Goal: Task Accomplishment & Management: Use online tool/utility

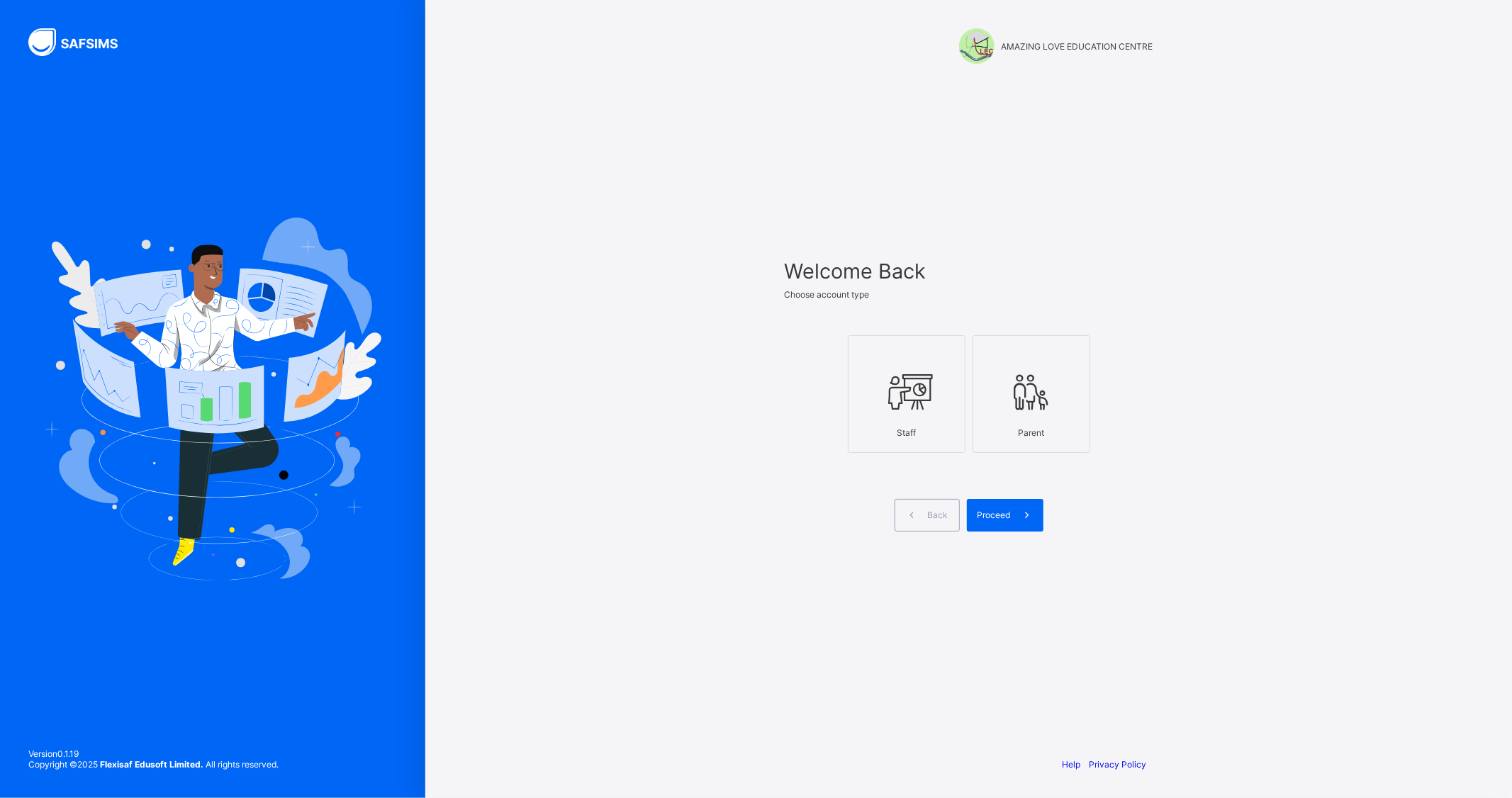
click at [925, 398] on icon at bounding box center [907, 392] width 50 height 43
click at [1023, 518] on icon at bounding box center [1027, 514] width 15 height 13
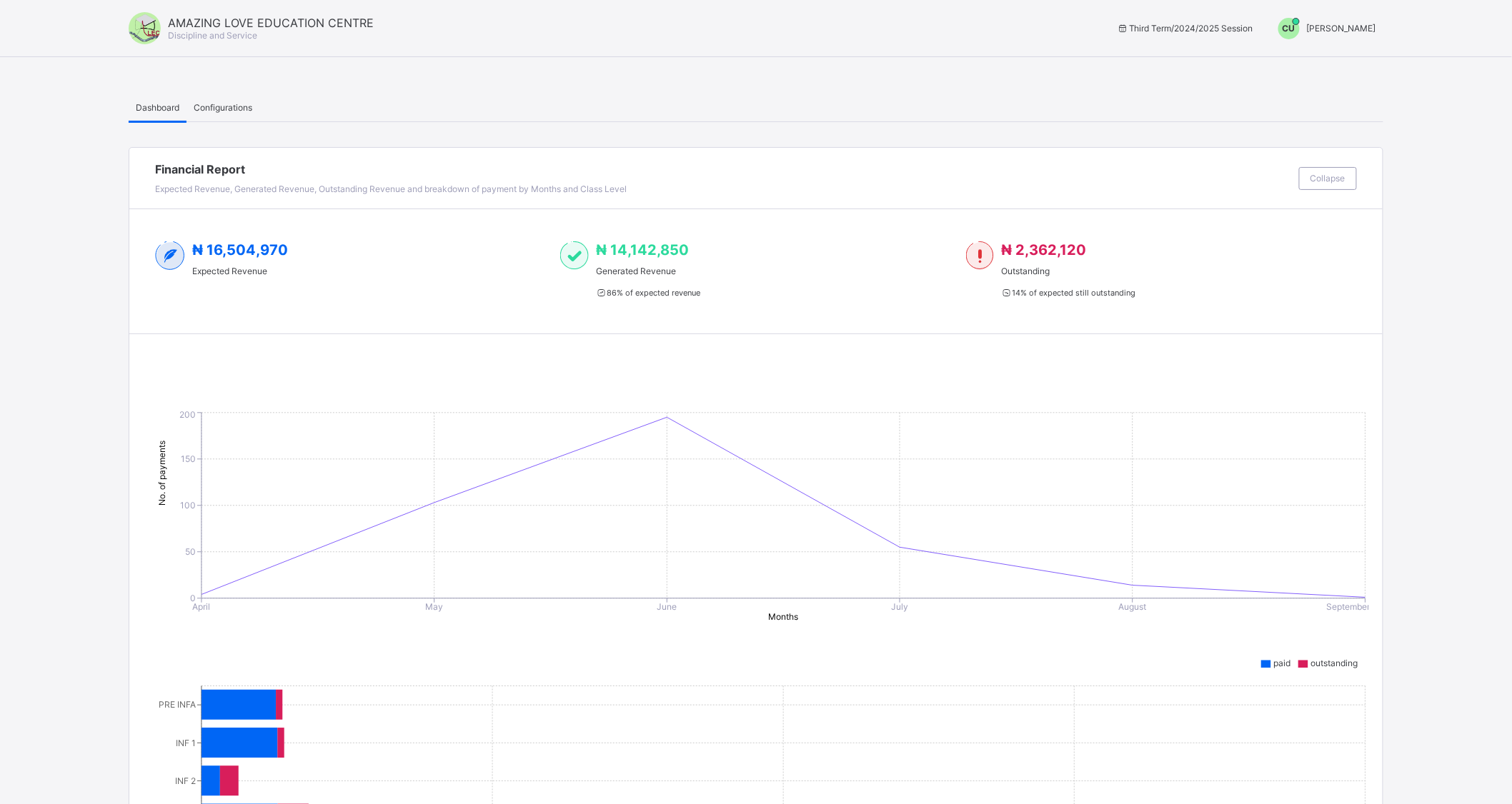
click at [1335, 26] on span "[PERSON_NAME]" at bounding box center [1341, 28] width 69 height 11
click at [1337, 60] on span "Switch to Admin View" at bounding box center [1322, 61] width 109 height 16
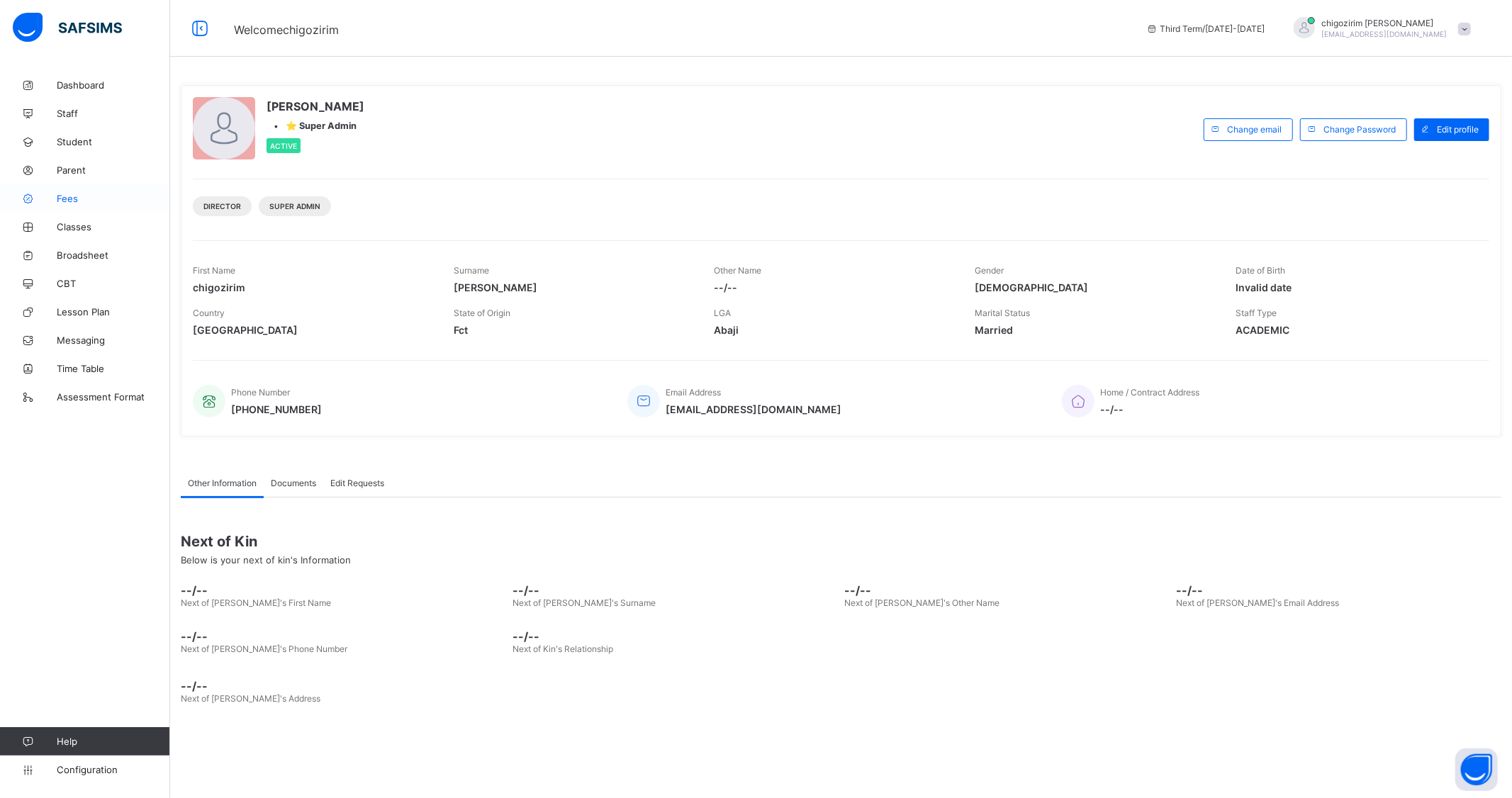
click at [69, 199] on span "Fees" at bounding box center [113, 198] width 113 height 12
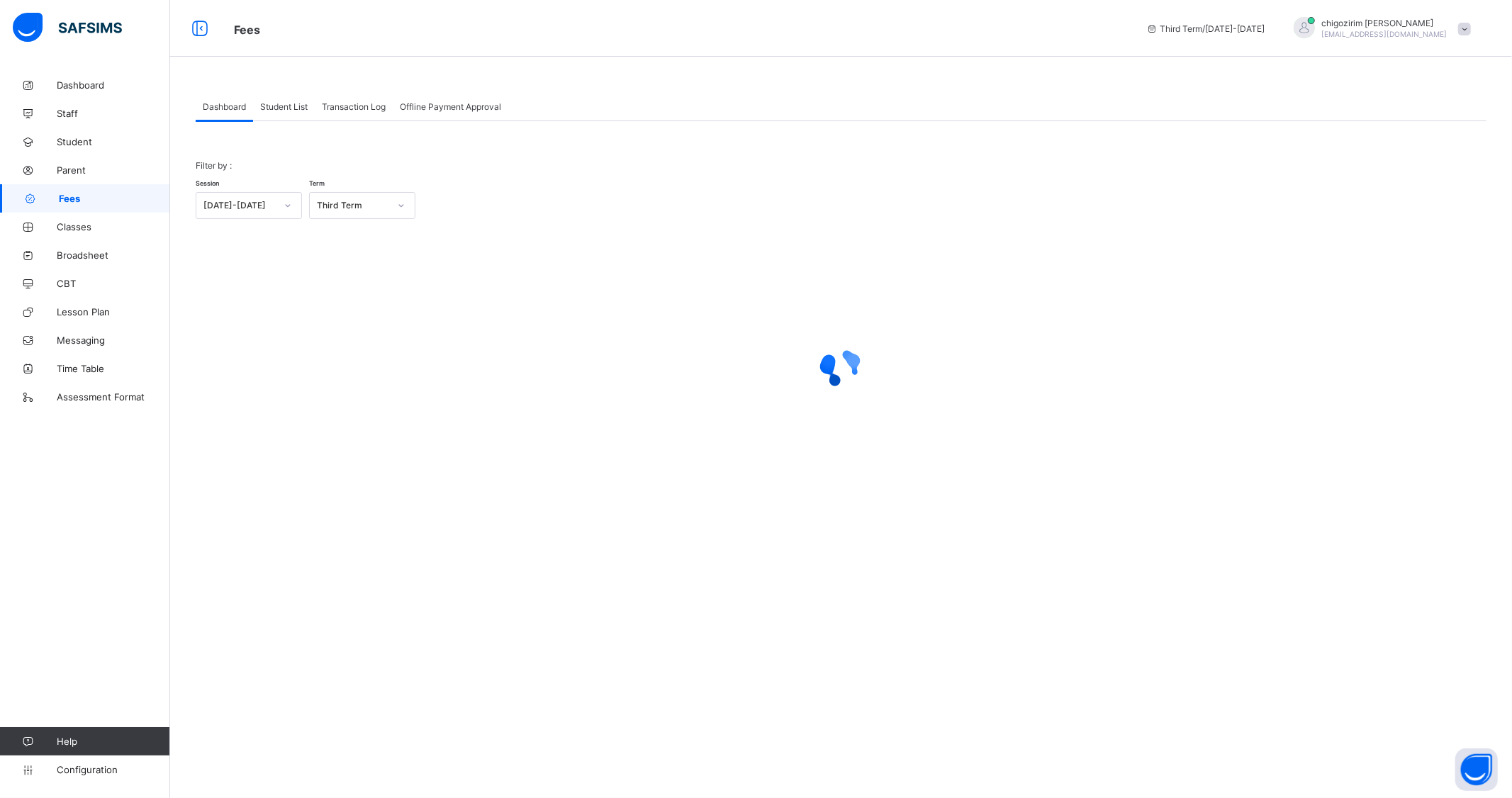
click at [278, 108] on span "Student List" at bounding box center [284, 107] width 47 height 11
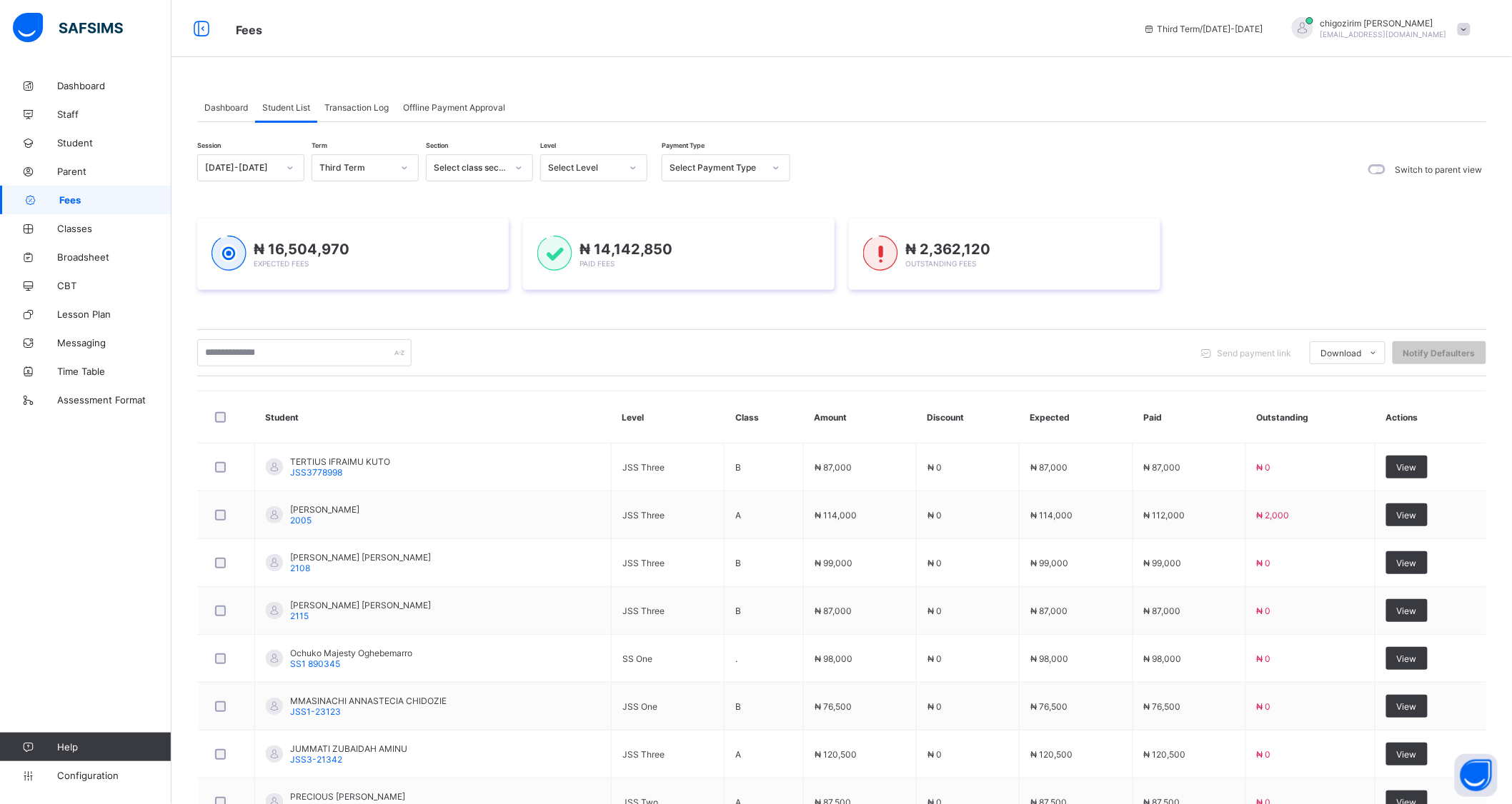
click at [626, 164] on div at bounding box center [632, 167] width 24 height 22
click at [632, 165] on icon at bounding box center [633, 168] width 9 height 14
click at [633, 170] on icon at bounding box center [633, 168] width 9 height 14
click at [574, 326] on div "SS 1" at bounding box center [594, 331] width 106 height 22
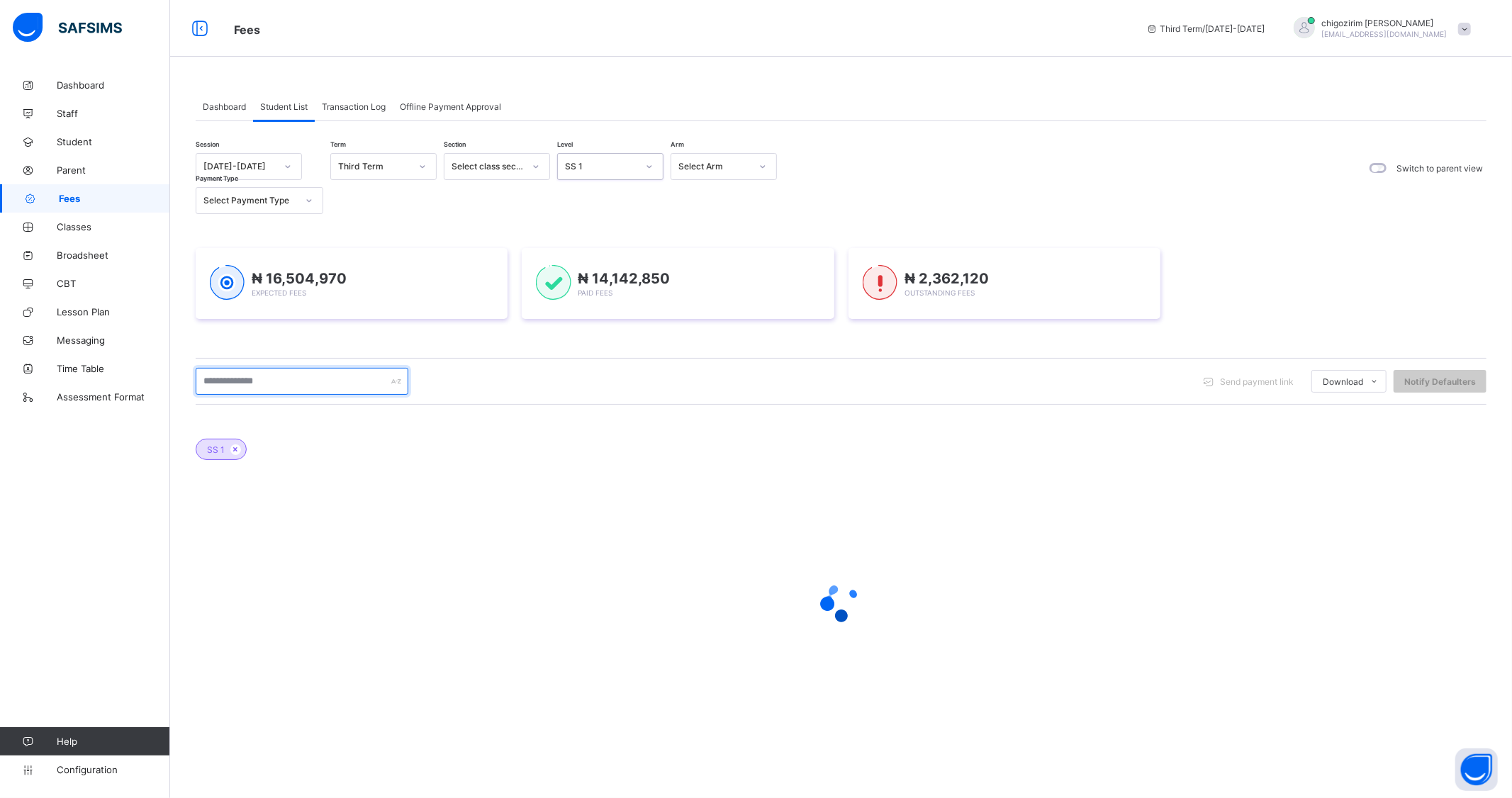
click at [264, 382] on input "text" at bounding box center [301, 382] width 213 height 27
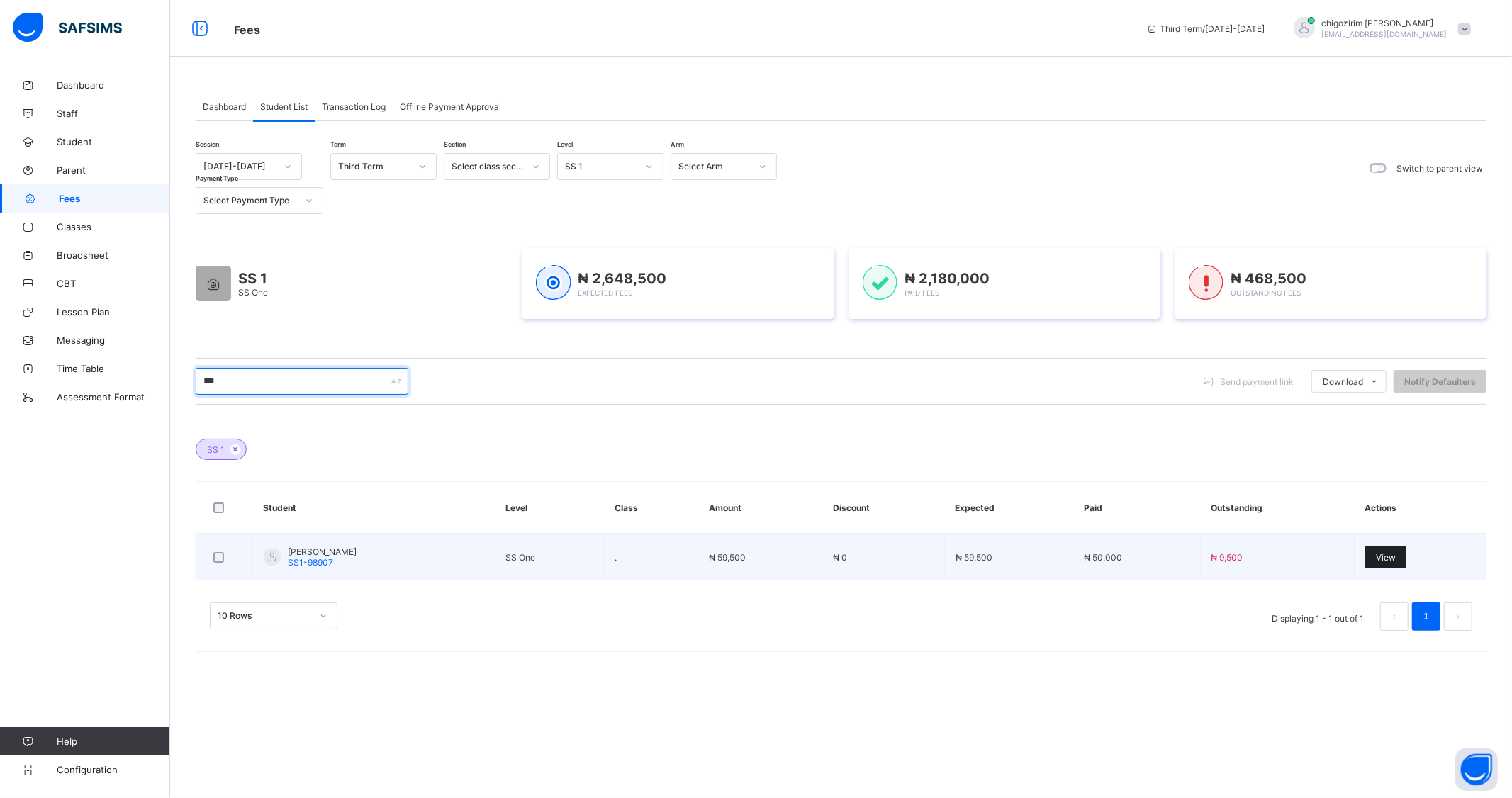
type input "***"
click at [1396, 557] on span "View" at bounding box center [1386, 558] width 20 height 11
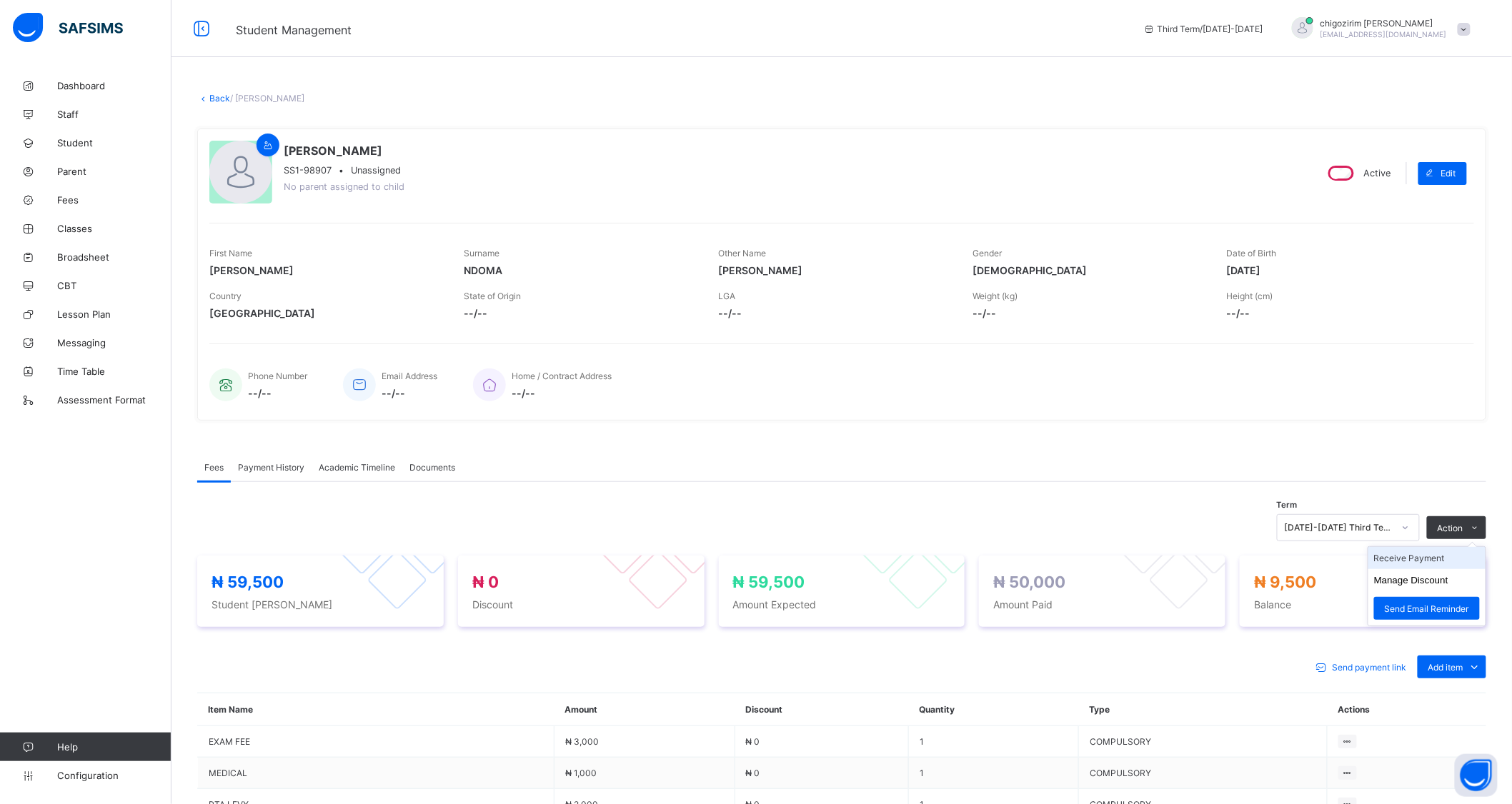
click at [1440, 558] on li "Receive Payment" at bounding box center [1427, 558] width 117 height 22
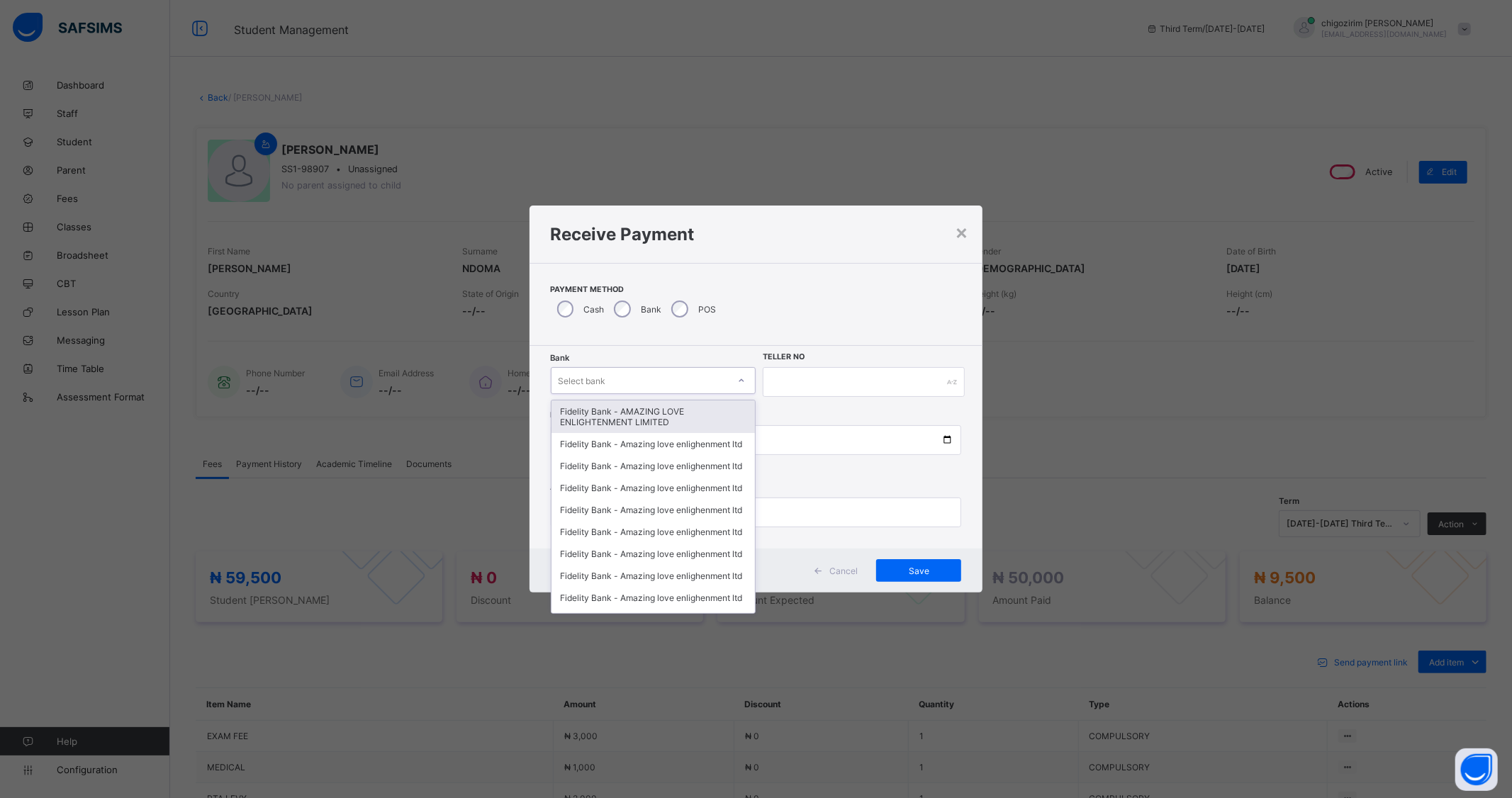
click at [636, 379] on div "Select bank" at bounding box center [640, 381] width 177 height 20
click at [636, 415] on div "Fidelity Bank - AMAZING LOVE ENLIGHTENMENT LIMITED" at bounding box center [653, 416] width 204 height 33
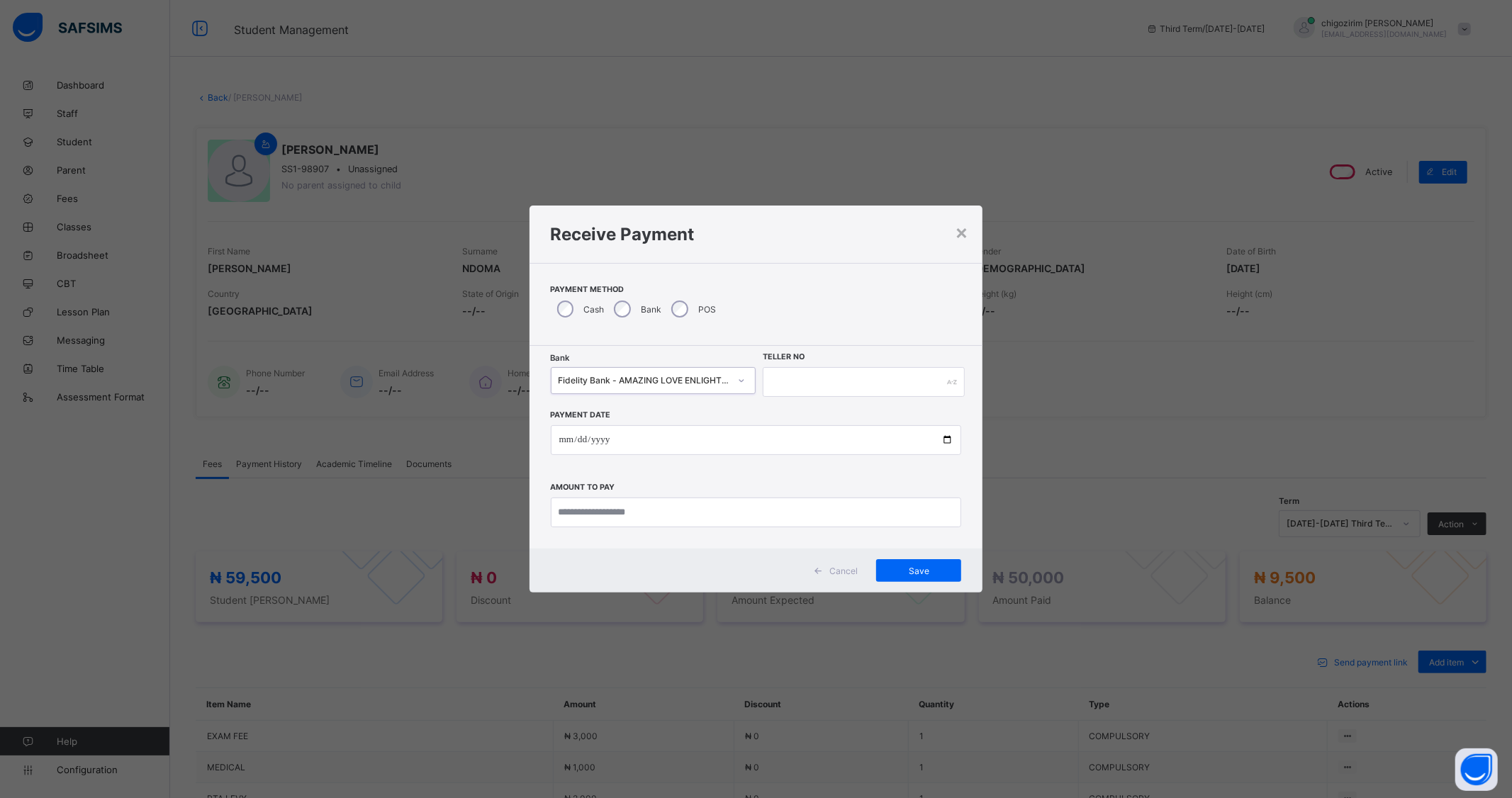
click at [760, 383] on div "Bank option Fidelity Bank - AMAZING LOVE ENLIGHTENMENT LIMITED, selected. 0 res…" at bounding box center [756, 382] width 411 height 29
click at [768, 383] on input "text" at bounding box center [864, 382] width 201 height 29
type input "********"
click at [947, 435] on input "date" at bounding box center [756, 440] width 411 height 29
type input "**********"
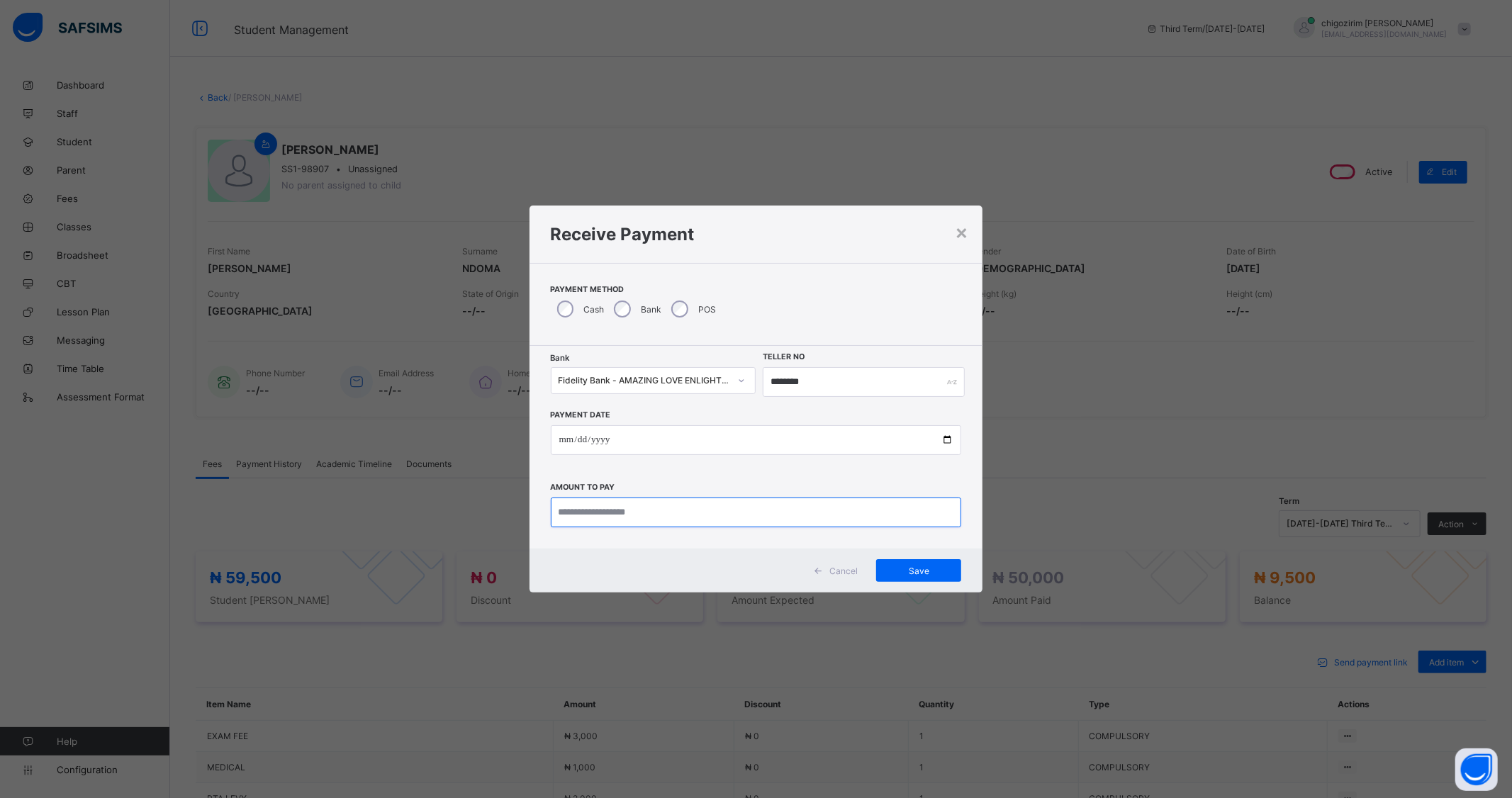
click at [624, 511] on input "currency" at bounding box center [756, 512] width 411 height 29
type input "********"
click at [911, 568] on span "Save" at bounding box center [919, 572] width 64 height 11
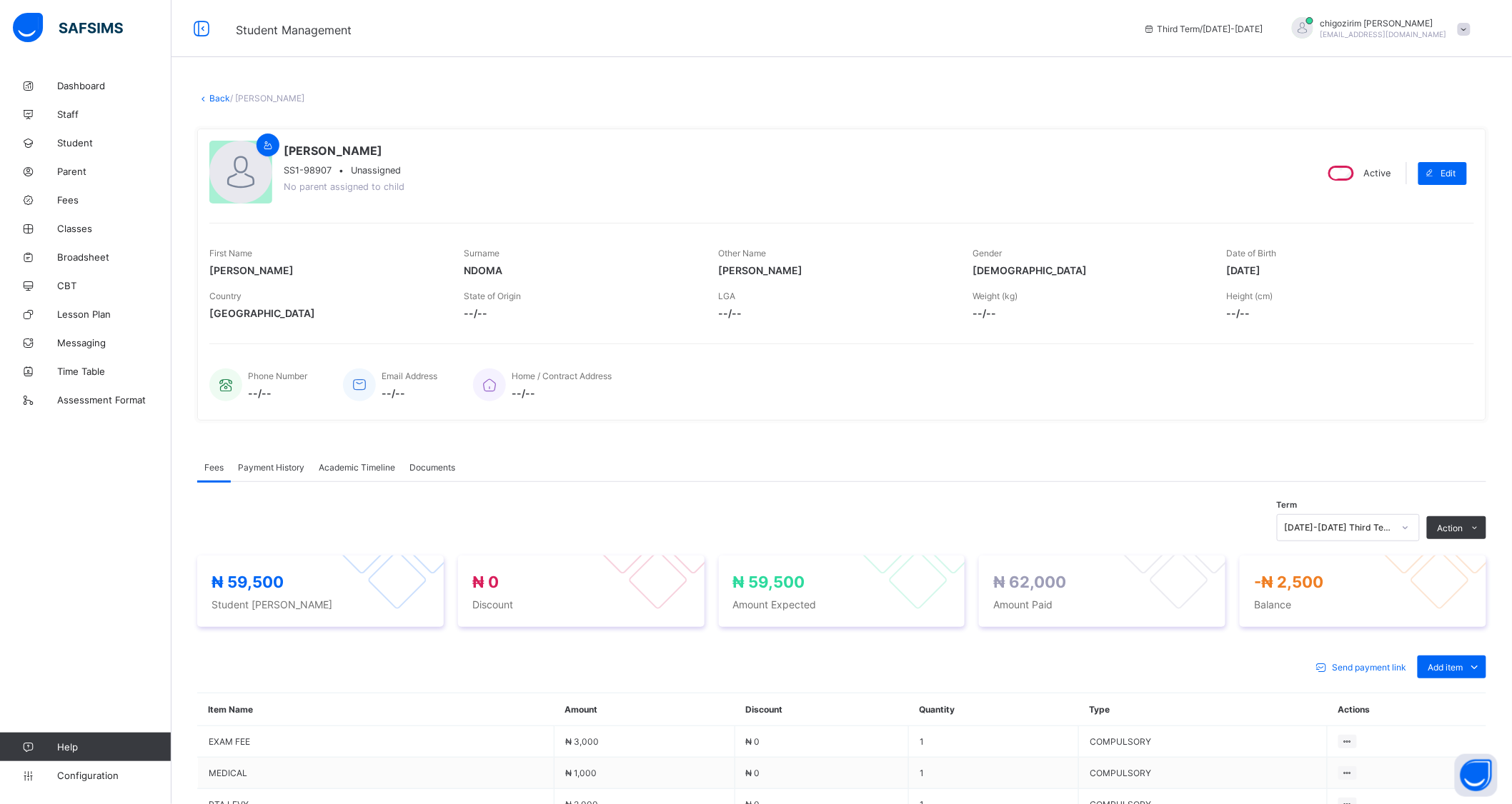
click at [230, 96] on span "/ EMMANUEL ROLAND NDOMA" at bounding box center [267, 98] width 75 height 11
click at [220, 94] on link "Back" at bounding box center [219, 98] width 21 height 11
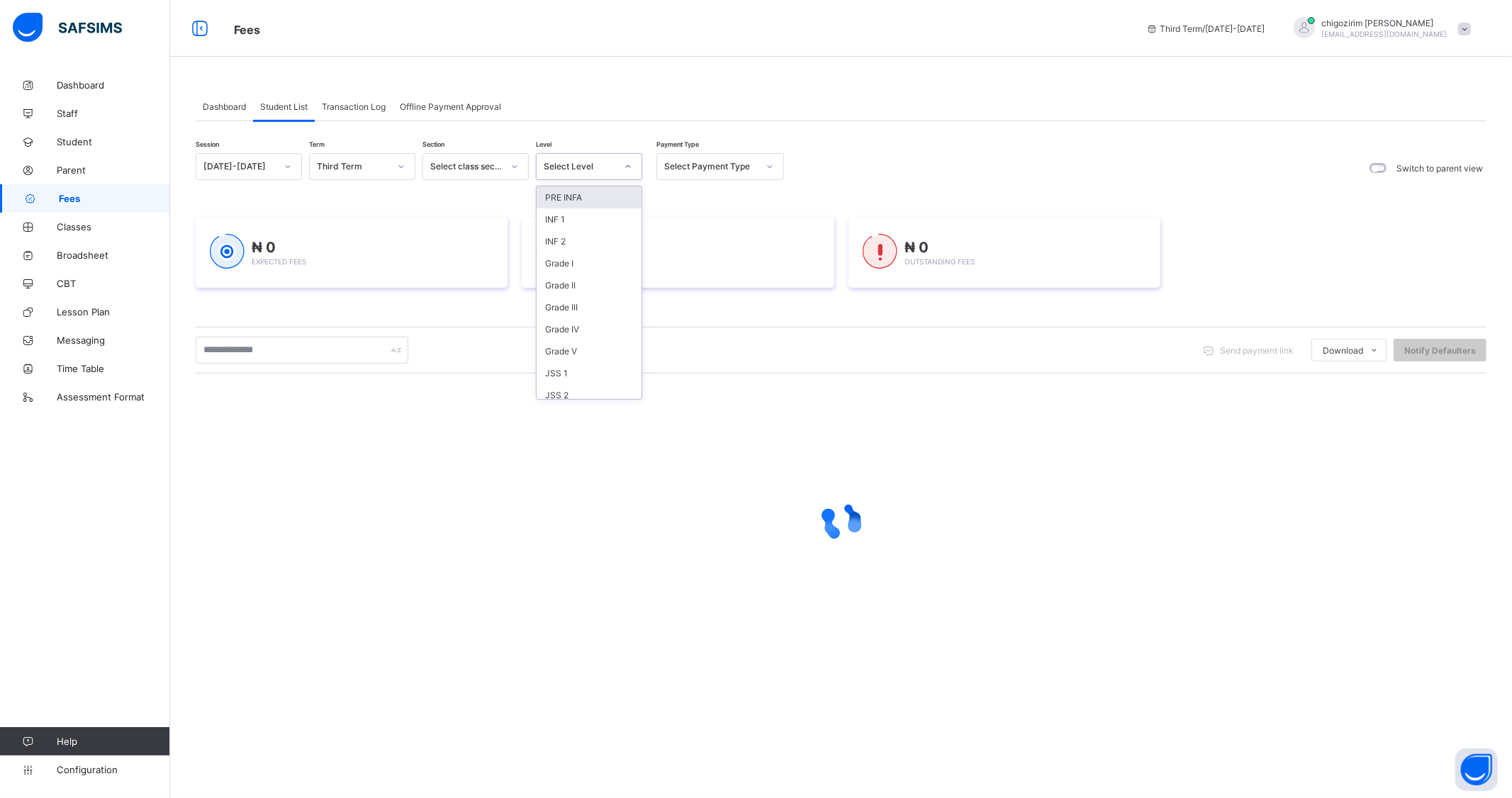
click at [603, 168] on div "Select Level" at bounding box center [579, 167] width 72 height 11
click at [572, 325] on div "SS 1" at bounding box center [589, 328] width 105 height 22
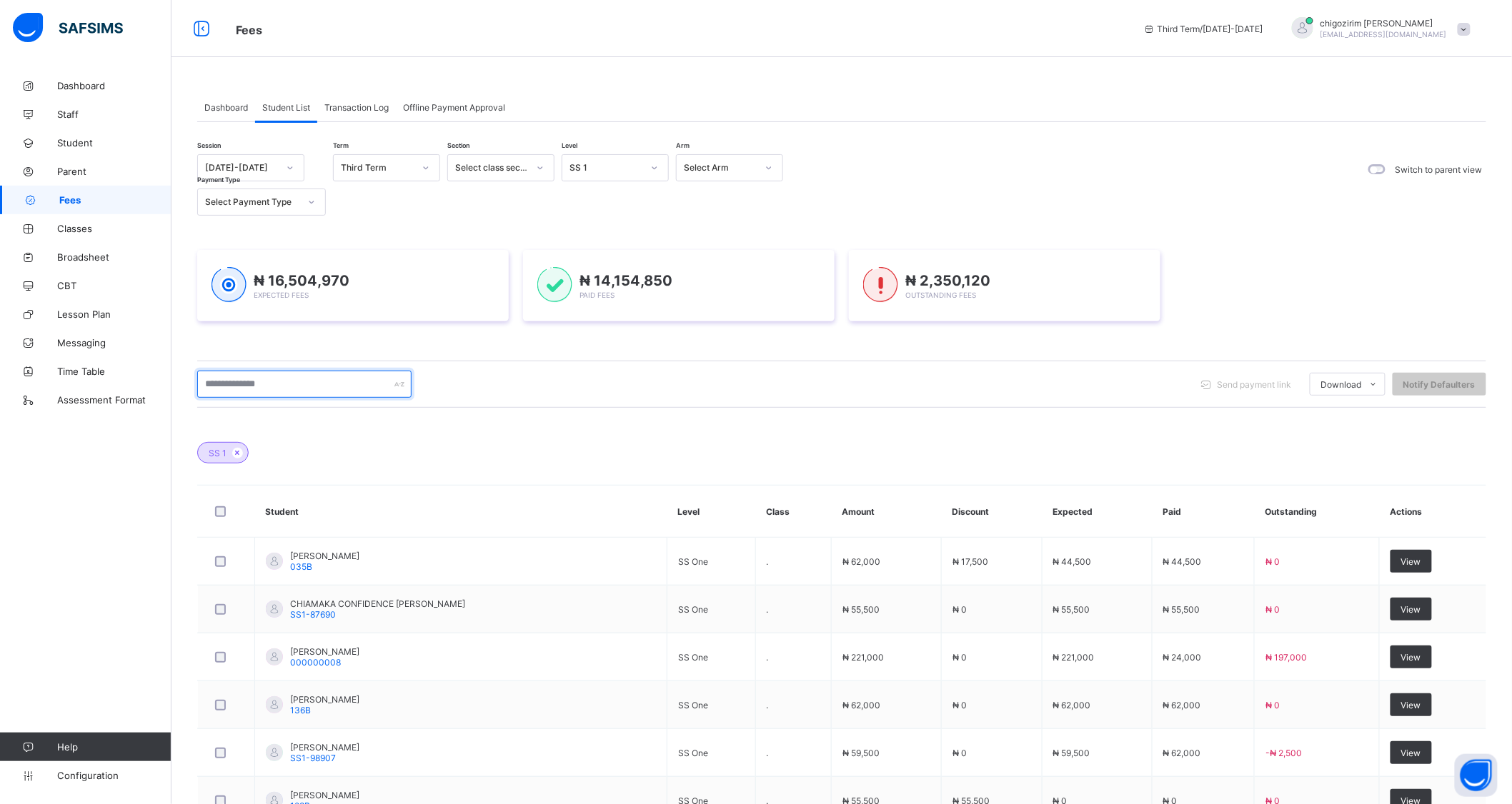
click at [334, 380] on input "text" at bounding box center [304, 384] width 215 height 27
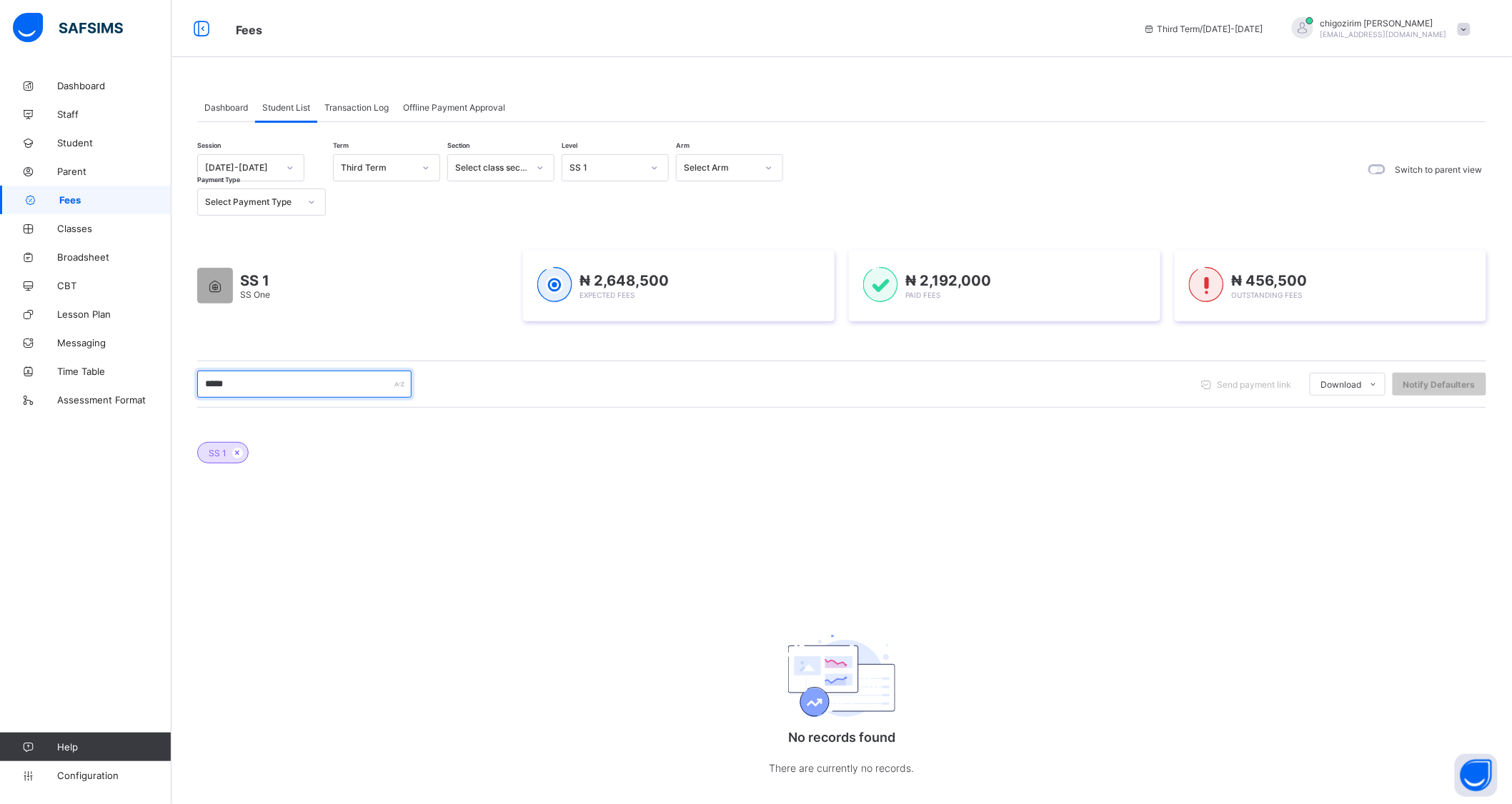
click at [278, 380] on input "*****" at bounding box center [304, 384] width 215 height 27
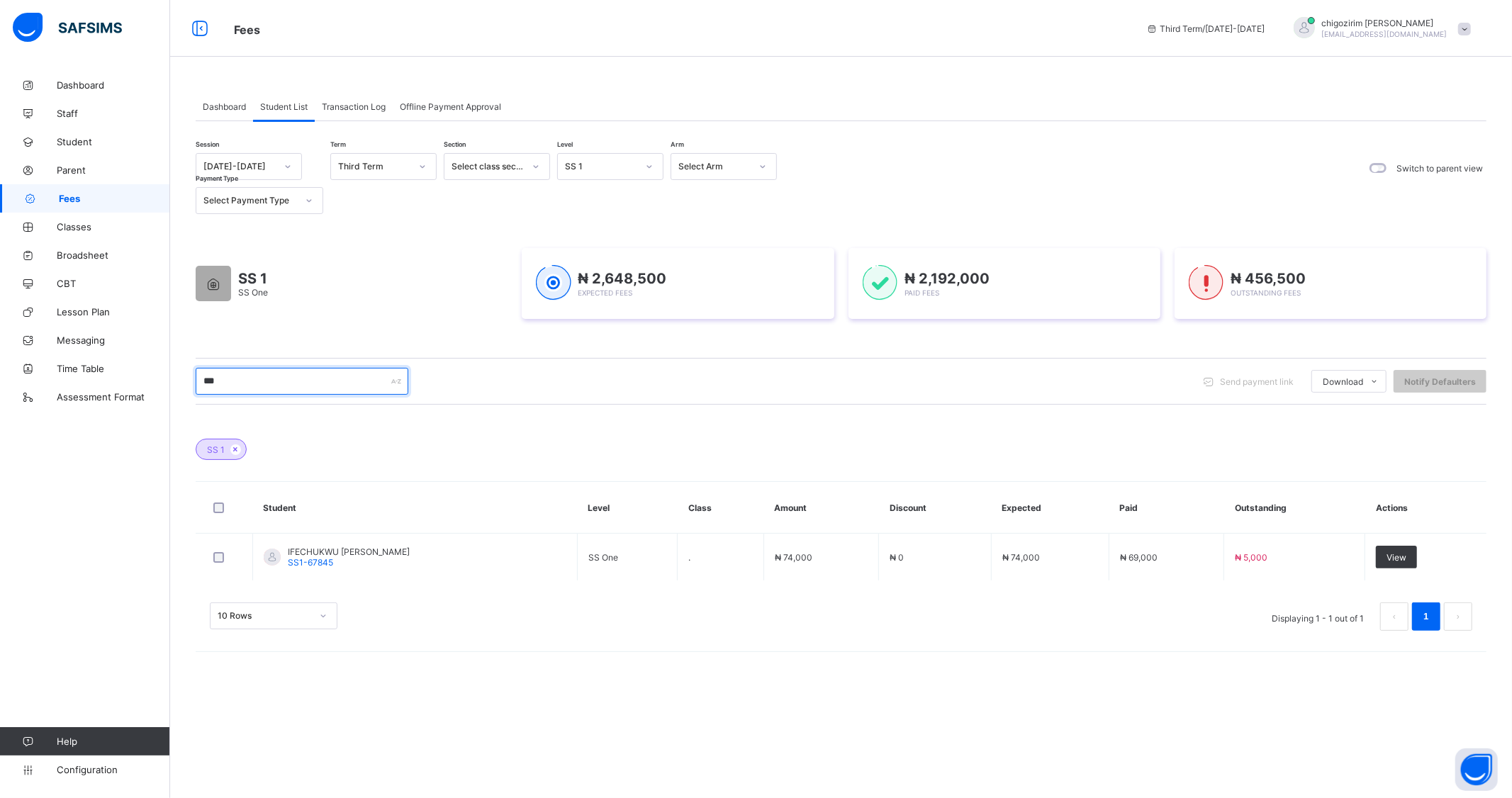
type input "***"
